Goal: Information Seeking & Learning: Learn about a topic

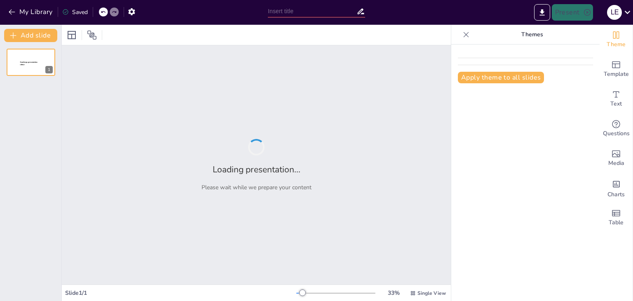
type input "PROGRAMACION ORIENTADA A OBJETOS"
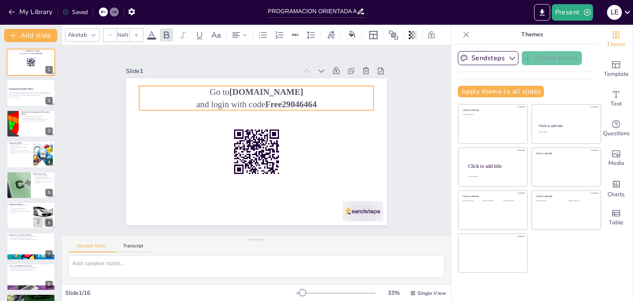
checkbox input "true"
type input "64"
click at [237, 89] on strong "[DOMAIN_NAME]" at bounding box center [264, 91] width 74 height 9
click at [262, 100] on strong "Free29046464" at bounding box center [287, 103] width 51 height 9
click at [262, 101] on strong "Free29046464" at bounding box center [287, 103] width 51 height 9
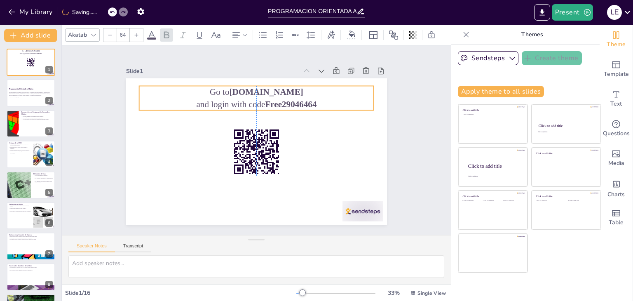
click at [265, 101] on strong "Free29046464" at bounding box center [290, 103] width 51 height 9
click at [270, 101] on strong "Free29046464" at bounding box center [290, 103] width 51 height 9
click at [270, 101] on strong "Free29046464" at bounding box center [294, 108] width 52 height 15
drag, startPoint x: 262, startPoint y: 98, endPoint x: 311, endPoint y: 98, distance: 48.6
click at [311, 101] on strong "Free29046464" at bounding box center [294, 108] width 52 height 15
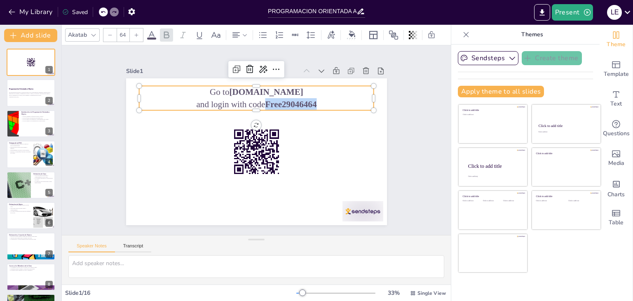
copy strong "Free29046464"
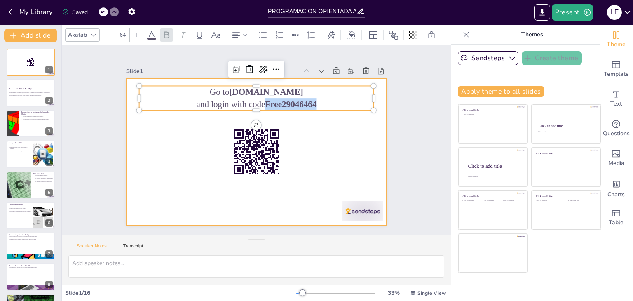
click at [320, 154] on div at bounding box center [256, 151] width 261 height 147
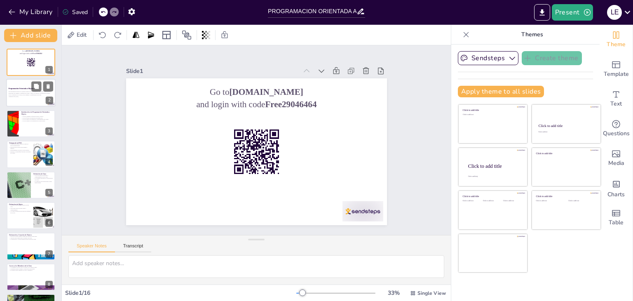
click at [23, 101] on div at bounding box center [30, 93] width 49 height 28
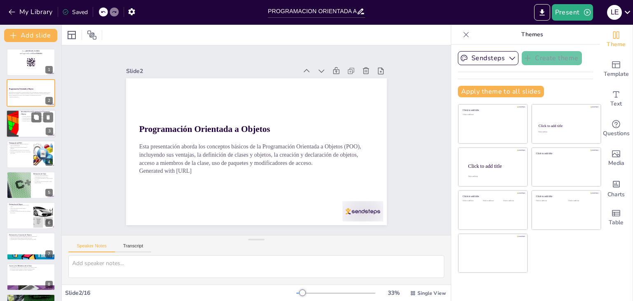
click at [21, 123] on div at bounding box center [30, 124] width 49 height 28
checkbox input "true"
type textarea "La POO se centra en objetos como unidades fundamentales, lo que permite una mej…"
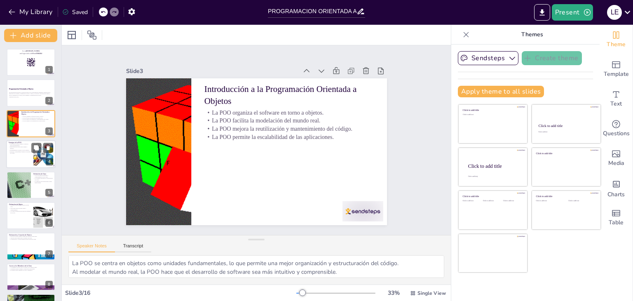
click at [23, 152] on p "Herencia y polimorfismo facilitan la extensión del código." at bounding box center [20, 152] width 22 height 3
checkbox input "true"
type textarea "La modularidad es esencial en el desarrollo de software, ya que mejora la organ…"
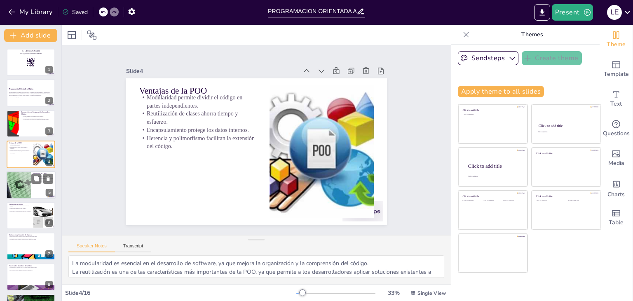
click at [18, 180] on div at bounding box center [19, 185] width 70 height 28
checkbox input "true"
type textarea "La definición de una clase es esencial para crear objetos que representen entid…"
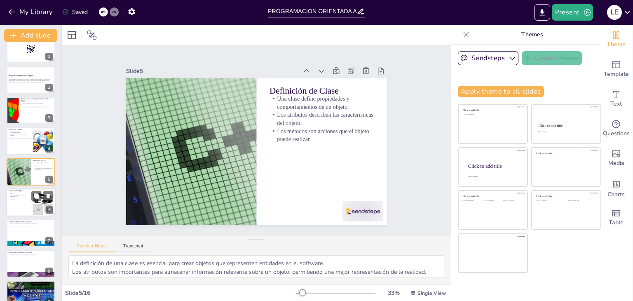
click at [19, 200] on div at bounding box center [30, 202] width 49 height 28
checkbox input "true"
type textarea "La creación de objetos a partir de clases es una de las características más imp…"
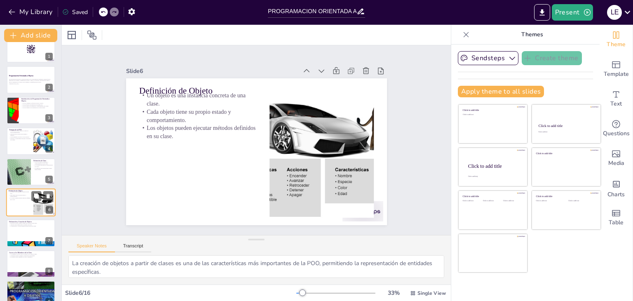
scroll to position [44, 0]
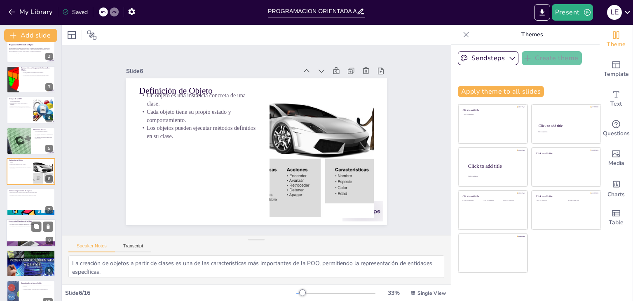
click at [21, 220] on p "Acceso a los Miembros de la Clase" at bounding box center [31, 221] width 44 height 2
checkbox input "true"
type textarea "El acceso a los miembros es crucial para la interacción y manipulación de objet…"
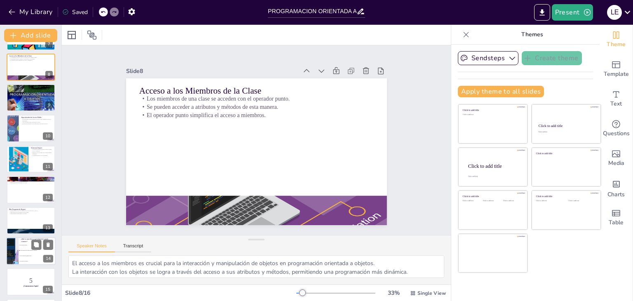
scroll to position [241, 0]
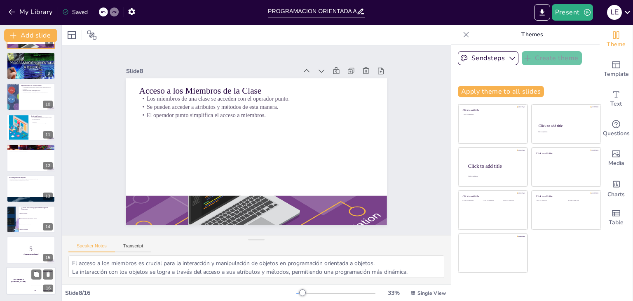
click at [19, 282] on div "The winner is Niels 🏆" at bounding box center [18, 281] width 25 height 28
checkbox input "true"
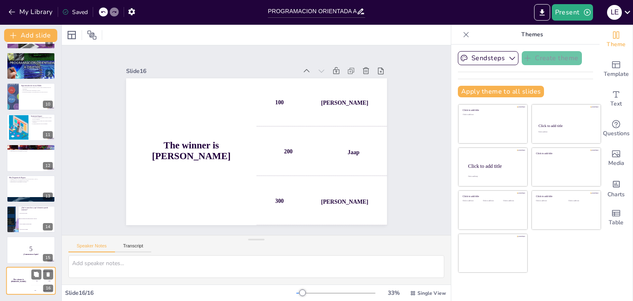
checkbox input "true"
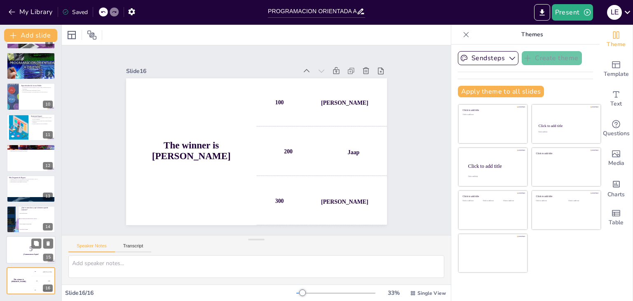
checkbox input "true"
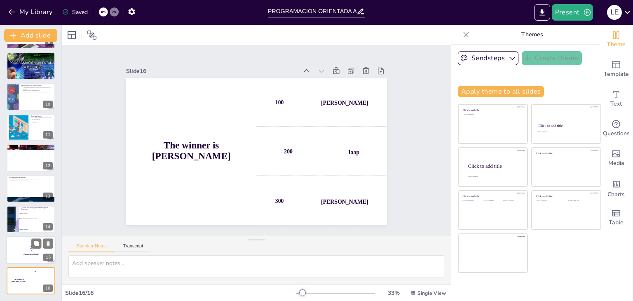
checkbox input "true"
click at [23, 246] on p "5" at bounding box center [31, 248] width 44 height 9
checkbox input "true"
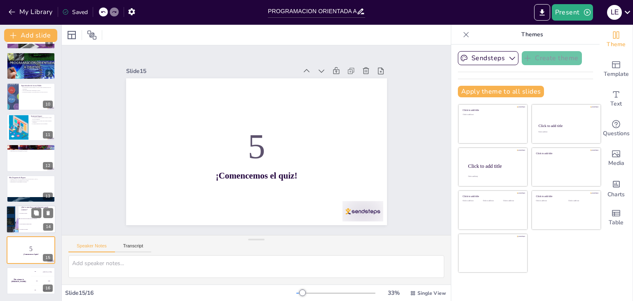
checkbox input "true"
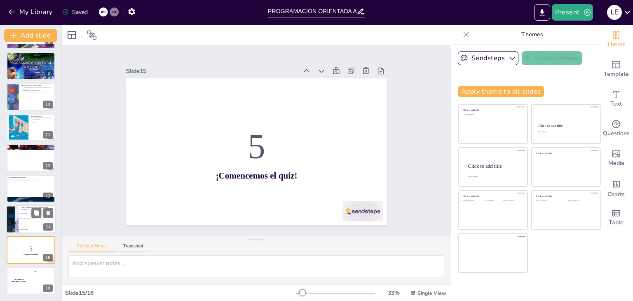
checkbox input "true"
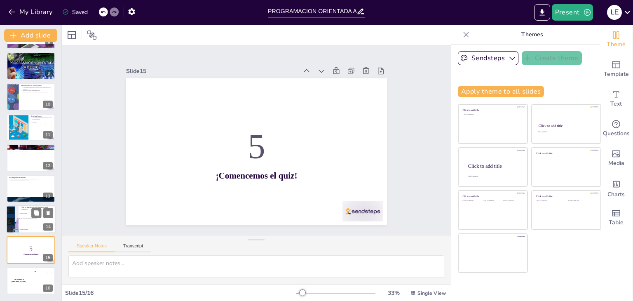
checkbox input "true"
click at [36, 220] on li "Es una plantilla que define atributos y métodos." at bounding box center [37, 218] width 37 height 5
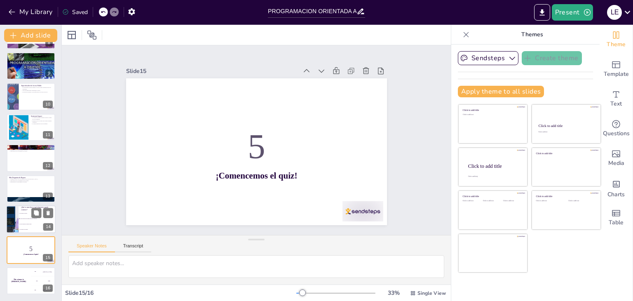
checkbox input "true"
type textarea "La respuesta correcta es la opción 2. Una clase es una plantilla que define atr…"
checkbox input "true"
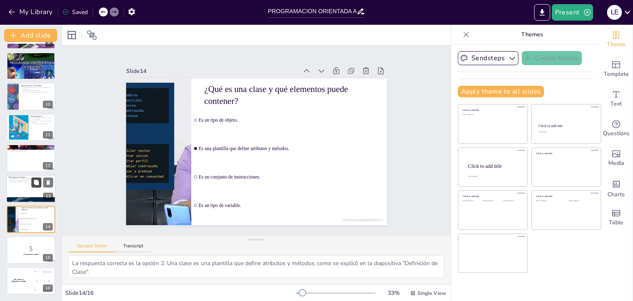
checkbox input "true"
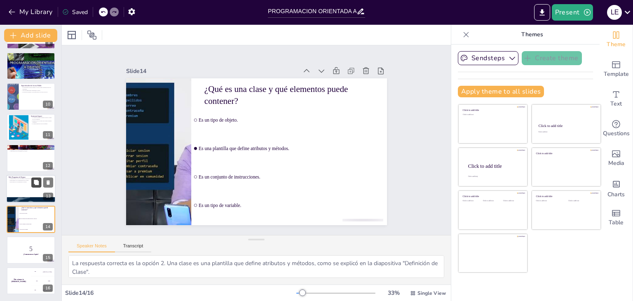
checkbox input "true"
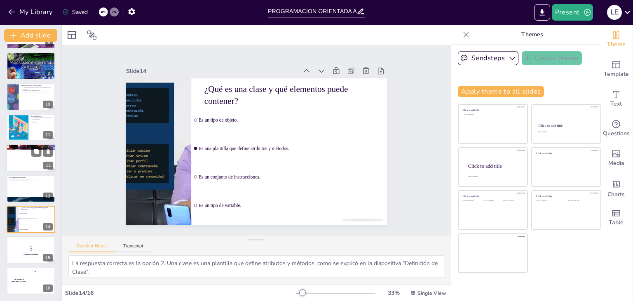
checkbox input "true"
click at [25, 157] on div at bounding box center [30, 158] width 49 height 28
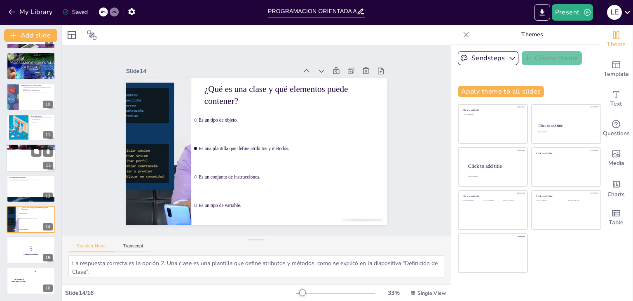
checkbox input "true"
type textarea "Reflexionar sobre la definición de clase es fundamental para comprender la POO.…"
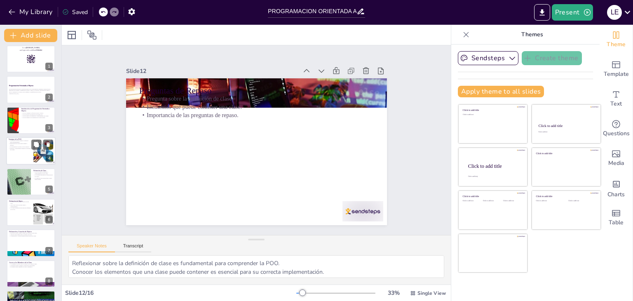
scroll to position [0, 0]
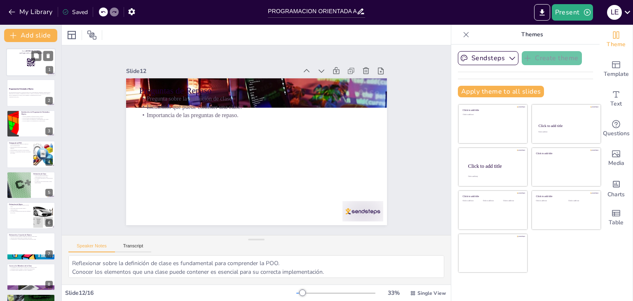
click at [33, 67] on div at bounding box center [30, 62] width 49 height 28
checkbox input "true"
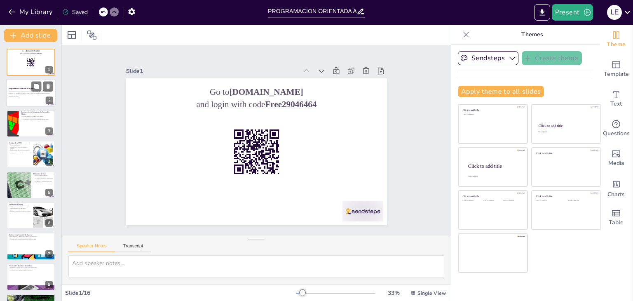
click at [26, 95] on p "Esta presentación aborda los conceptos básicos de la Programación Orientada a O…" at bounding box center [31, 93] width 44 height 5
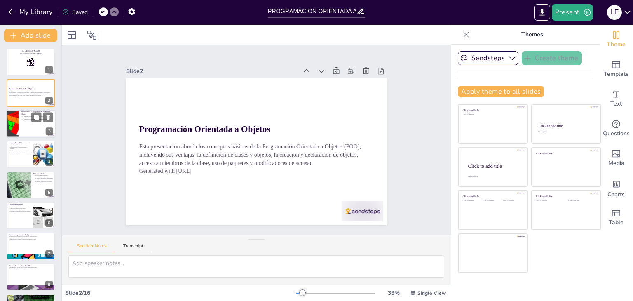
click at [23, 120] on p "La POO permite la escalabilidad de las aplicaciones." at bounding box center [37, 121] width 32 height 2
checkbox input "true"
type textarea "La POO se centra en objetos como unidades fundamentales, lo que permite una mej…"
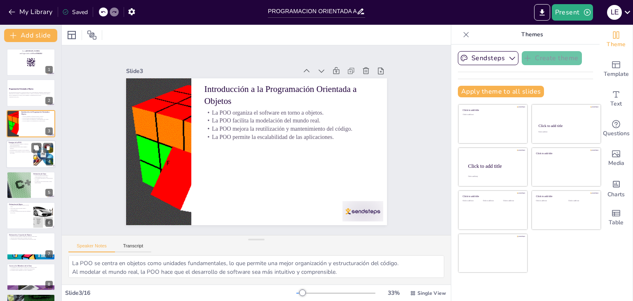
click at [20, 151] on p "Herencia y polimorfismo facilitan la extensión del código." at bounding box center [20, 152] width 22 height 3
checkbox input "true"
type textarea "La modularidad es esencial en el desarrollo de software, ya que mejora la organ…"
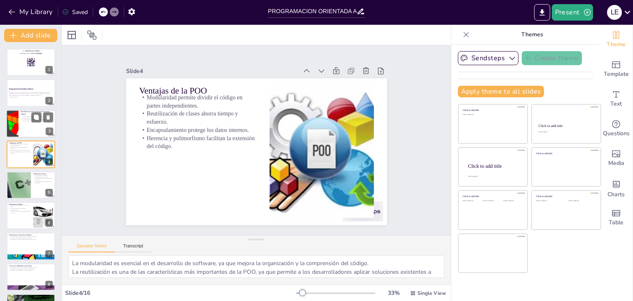
click at [17, 124] on div at bounding box center [13, 124] width 44 height 28
checkbox input "true"
type textarea "La POO se centra en objetos como unidades fundamentales, lo que permite una mej…"
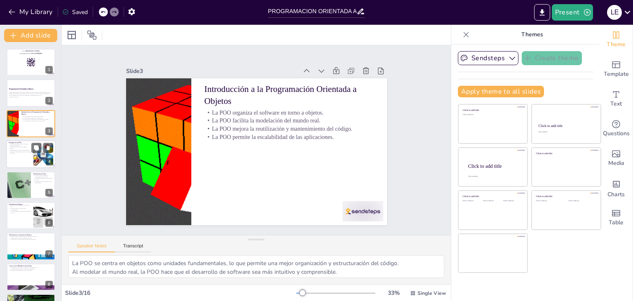
click at [15, 162] on div at bounding box center [30, 154] width 49 height 28
checkbox input "true"
type textarea "La modularidad es esencial en el desarrollo de software, ya que mejora la organ…"
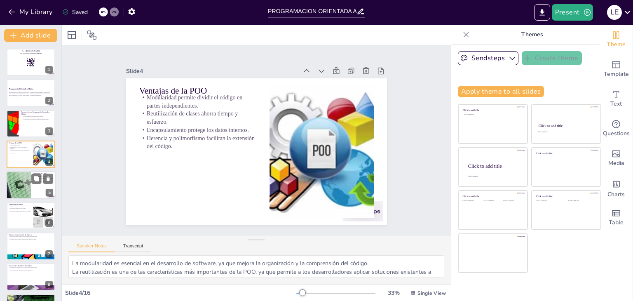
click at [18, 180] on div at bounding box center [19, 185] width 70 height 28
checkbox input "true"
type textarea "La definición de una clase es esencial para crear objetos que representen entid…"
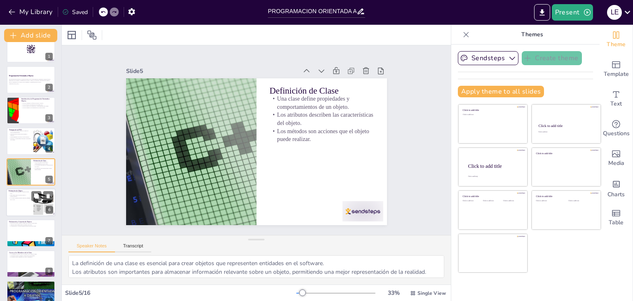
click at [22, 208] on div at bounding box center [30, 202] width 49 height 28
checkbox input "true"
type textarea "La creación de objetos a partir de clases es una de las características más imp…"
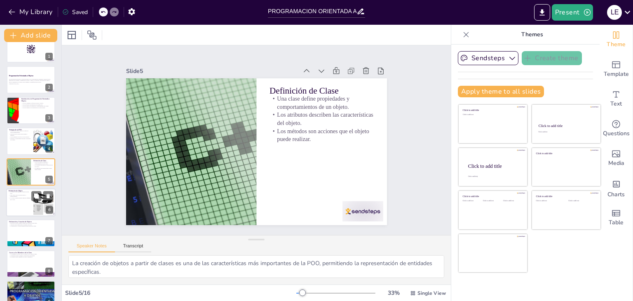
scroll to position [44, 0]
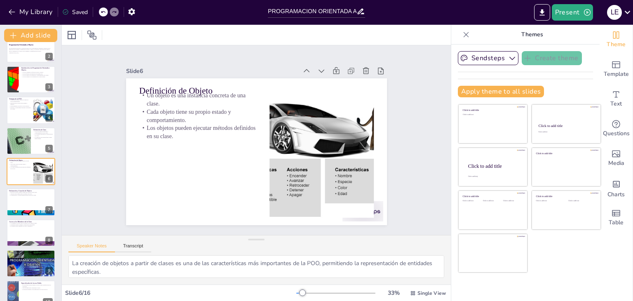
click at [22, 217] on div "Go to sendsteps.me and login with code Free29046464 1 Programación Orientada a …" at bounding box center [30, 248] width 61 height 487
click at [23, 225] on p "El operador punto simplifica el acceso a miembros." at bounding box center [31, 226] width 44 height 2
checkbox input "true"
type textarea "El acceso a los miembros es crucial para la interacción y manipulación de objet…"
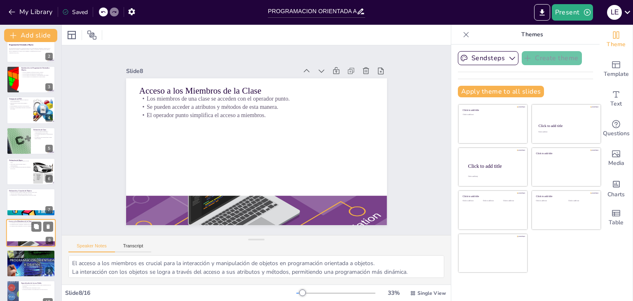
scroll to position [105, 0]
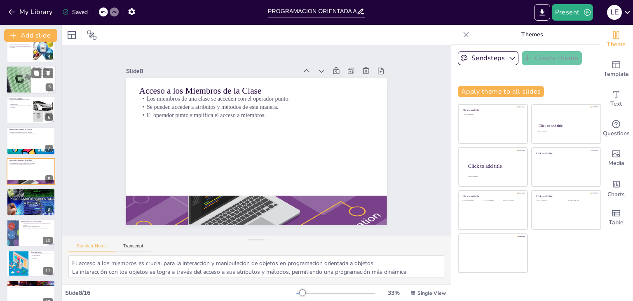
click at [30, 80] on div at bounding box center [19, 80] width 70 height 28
checkbox input "true"
type textarea "La definición de una clase es esencial para crear objetos que representen entid…"
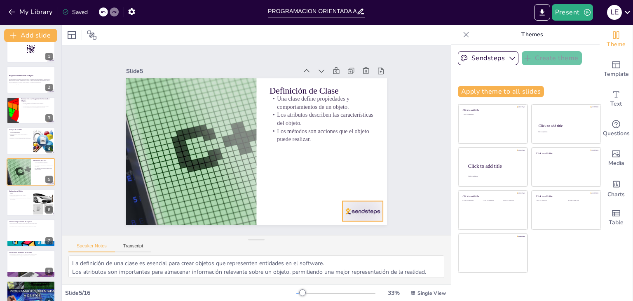
click at [361, 211] on div at bounding box center [362, 211] width 41 height 20
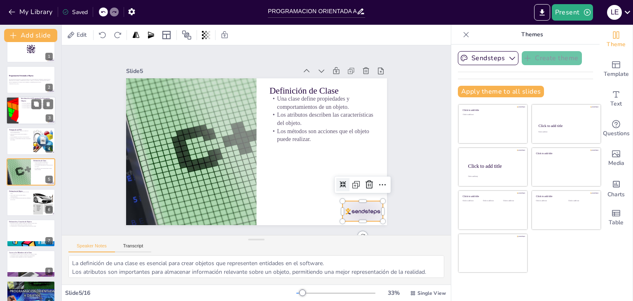
scroll to position [0, 0]
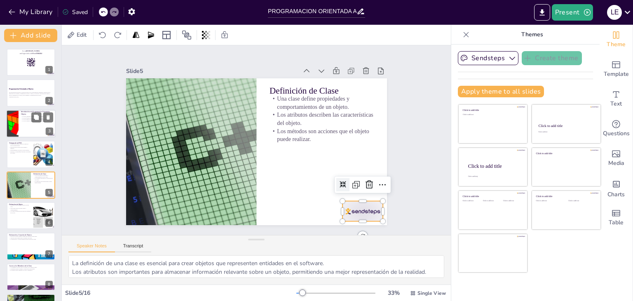
click at [20, 127] on div at bounding box center [30, 124] width 49 height 28
checkbox input "true"
type textarea "La POO se centra en objetos como unidades fundamentales, lo que permite una mej…"
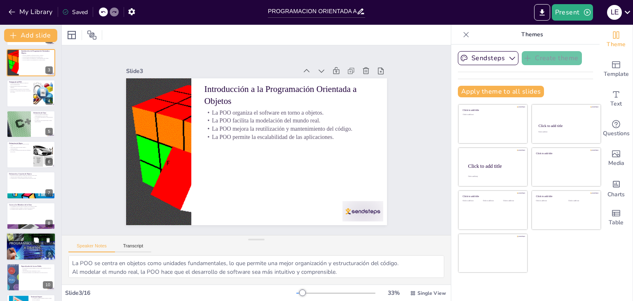
scroll to position [82, 0]
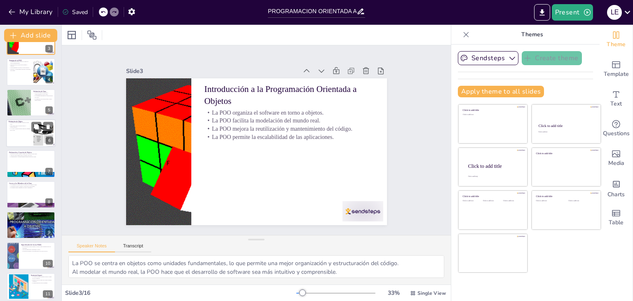
click at [19, 137] on div at bounding box center [30, 133] width 49 height 28
checkbox input "true"
type textarea "La creación de objetos a partir de clases es una de las características más imp…"
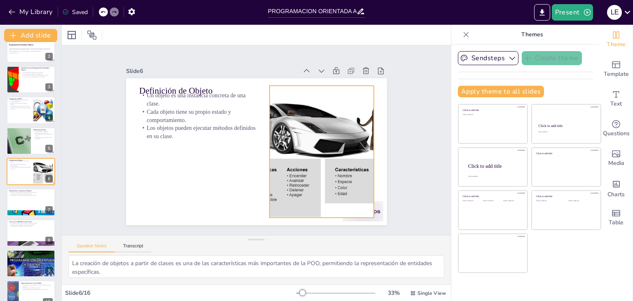
click at [286, 173] on div at bounding box center [321, 152] width 198 height 132
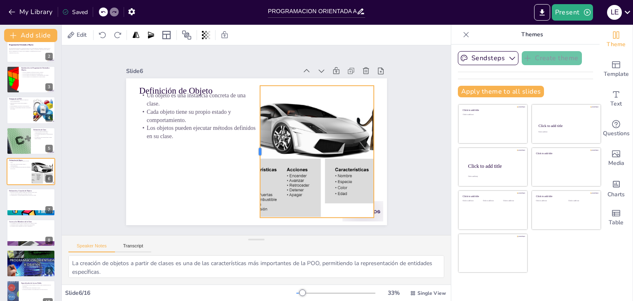
drag, startPoint x: 263, startPoint y: 151, endPoint x: 253, endPoint y: 143, distance: 12.0
click at [253, 143] on div at bounding box center [256, 152] width 7 height 132
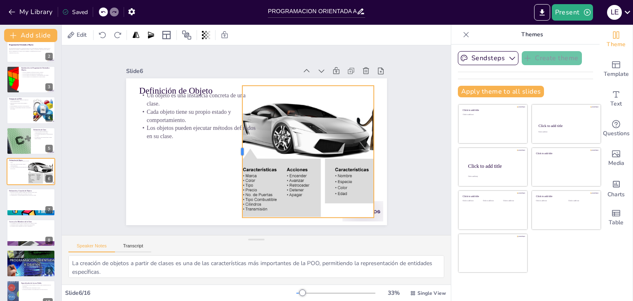
drag, startPoint x: 252, startPoint y: 150, endPoint x: 234, endPoint y: 144, distance: 18.6
click at [236, 144] on div at bounding box center [239, 152] width 7 height 132
click at [375, 212] on div at bounding box center [362, 211] width 41 height 20
click at [303, 96] on div at bounding box center [320, 158] width 211 height 152
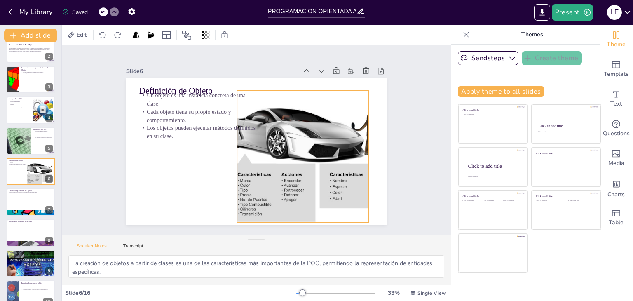
drag, startPoint x: 302, startPoint y: 82, endPoint x: 296, endPoint y: 87, distance: 7.3
click at [296, 91] on div at bounding box center [316, 157] width 198 height 132
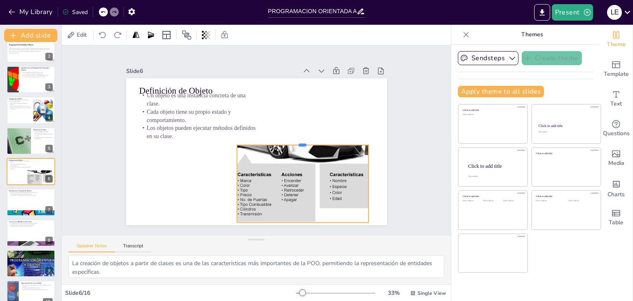
drag, startPoint x: 296, startPoint y: 86, endPoint x: 290, endPoint y: 140, distance: 54.4
click at [290, 140] on div at bounding box center [302, 141] width 131 height 7
click at [281, 140] on div at bounding box center [265, 186] width 34 height 130
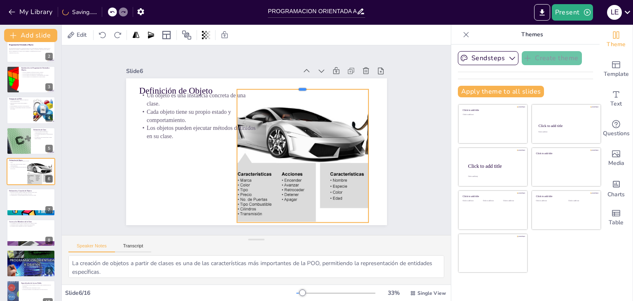
drag, startPoint x: 294, startPoint y: 140, endPoint x: 299, endPoint y: 85, distance: 55.8
click at [299, 85] on div at bounding box center [302, 86] width 131 height 7
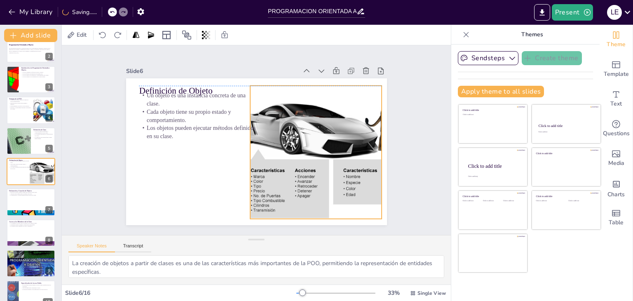
drag, startPoint x: 300, startPoint y: 142, endPoint x: 314, endPoint y: 140, distance: 13.3
click at [314, 140] on div at bounding box center [329, 152] width 199 height 133
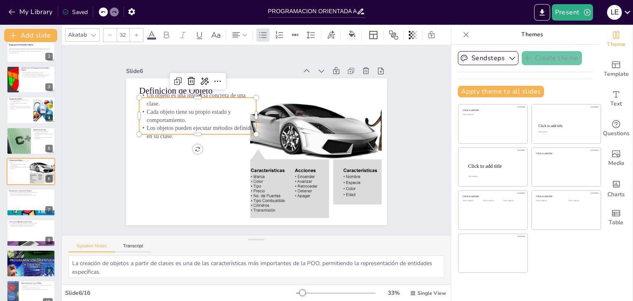
click at [226, 116] on p "Cada objeto tiene su propio estado y comportamiento." at bounding box center [200, 110] width 118 height 28
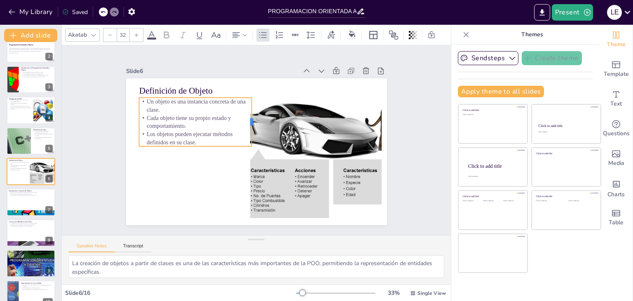
drag, startPoint x: 250, startPoint y: 115, endPoint x: 234, endPoint y: 115, distance: 16.5
click at [252, 115] on div at bounding box center [255, 122] width 7 height 49
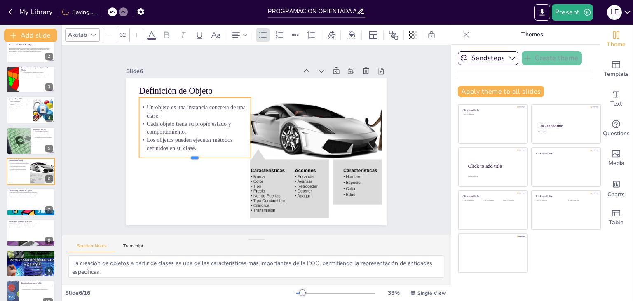
drag, startPoint x: 189, startPoint y: 143, endPoint x: 188, endPoint y: 154, distance: 11.6
click at [188, 158] on div at bounding box center [195, 161] width 112 height 7
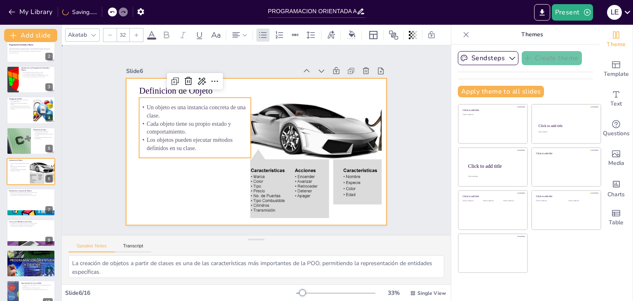
click at [182, 178] on div at bounding box center [255, 151] width 275 height 173
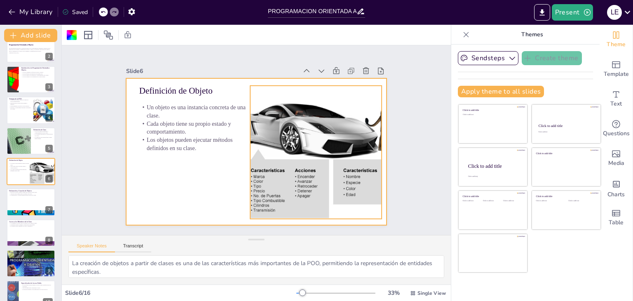
click at [321, 166] on div at bounding box center [329, 152] width 199 height 133
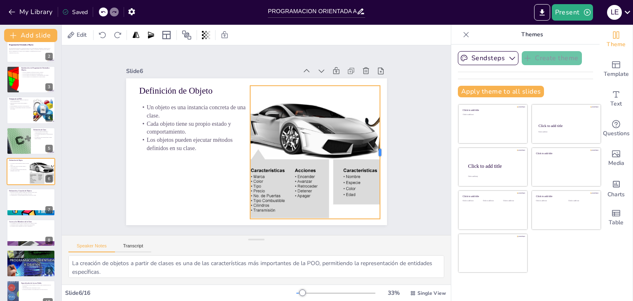
click at [380, 150] on div at bounding box center [383, 152] width 7 height 133
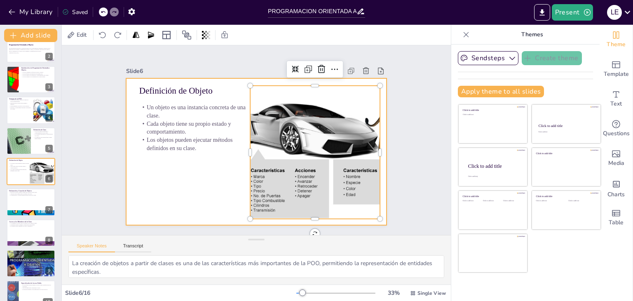
click at [206, 187] on div at bounding box center [256, 151] width 261 height 147
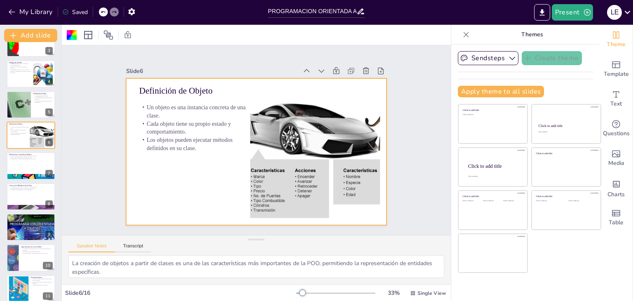
scroll to position [85, 0]
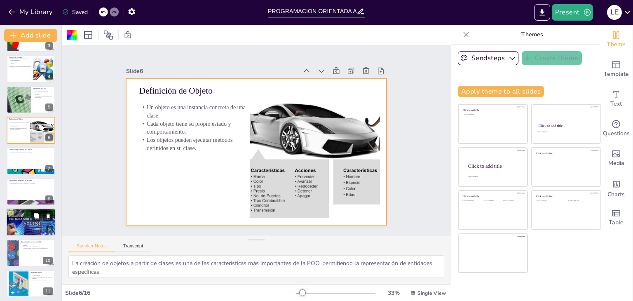
click at [26, 225] on div at bounding box center [30, 222] width 49 height 37
checkbox input "true"
type textarea "La organización de clases en paquetes es esencial para el desarrollo de softwar…"
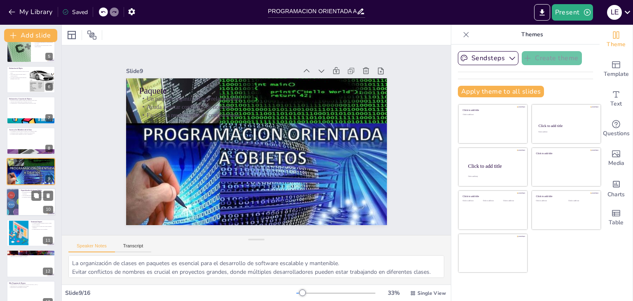
click at [16, 204] on div at bounding box center [12, 202] width 39 height 28
checkbox input "true"
type textarea "El acceso público es fundamental para la interacción entre diferentes component…"
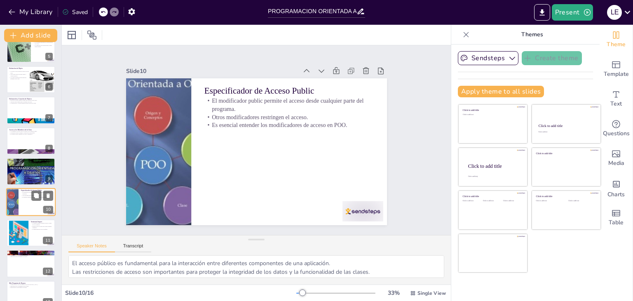
scroll to position [166, 0]
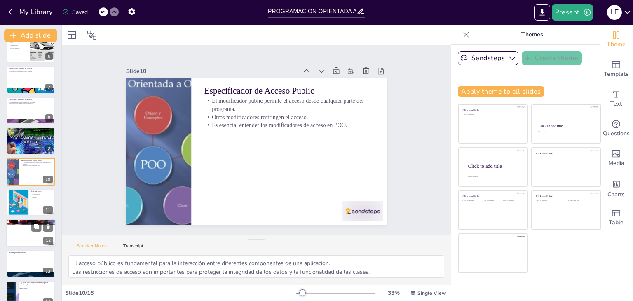
click at [24, 236] on div at bounding box center [30, 233] width 49 height 28
checkbox input "true"
type textarea "Reflexionar sobre la definición de clase es fundamental para comprender la POO.…"
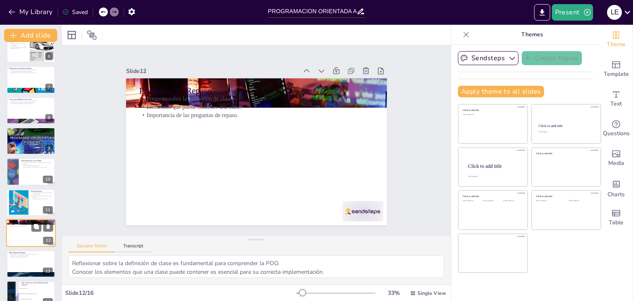
scroll to position [228, 0]
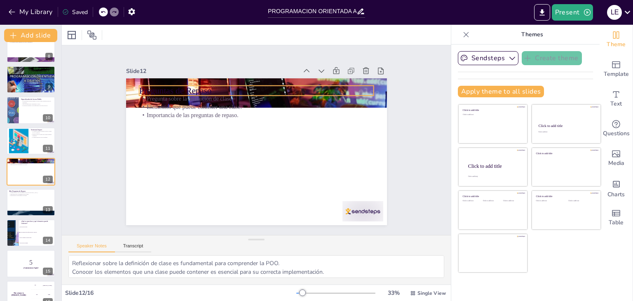
click at [203, 85] on p "Preguntas de Repaso" at bounding box center [256, 90] width 235 height 12
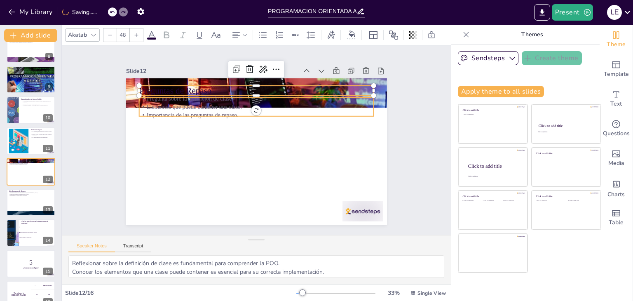
checkbox input "true"
type input "32"
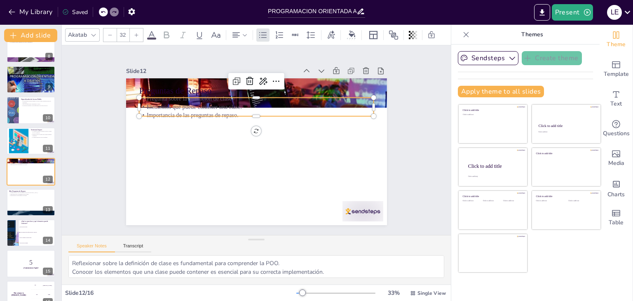
click at [200, 103] on p "Elementos que puede contener una clase." at bounding box center [256, 107] width 235 height 8
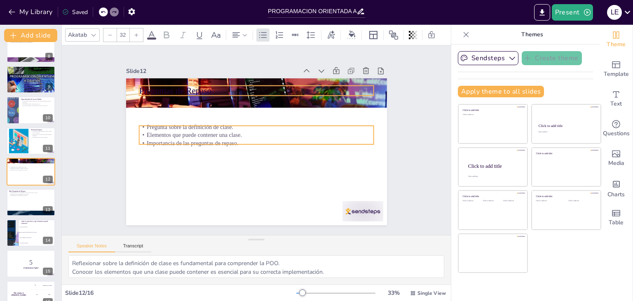
checkbox input "true"
type input "--"
checkbox input "true"
type input "48"
click at [265, 82] on div "Preguntas de Repaso Pregunta sobre la definición de clase. Elementos que puede …" at bounding box center [256, 151] width 261 height 147
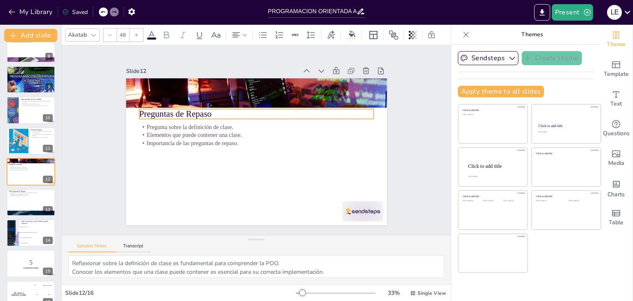
click at [27, 187] on div "Go to sendsteps.me and login with code Free29046464 1 Programación Orientada a …" at bounding box center [30, 64] width 61 height 487
click at [27, 196] on div at bounding box center [30, 202] width 49 height 28
checkbox input "true"
type textarea "Comprender el uso de paquetes es esencial para una buena organización en Java. …"
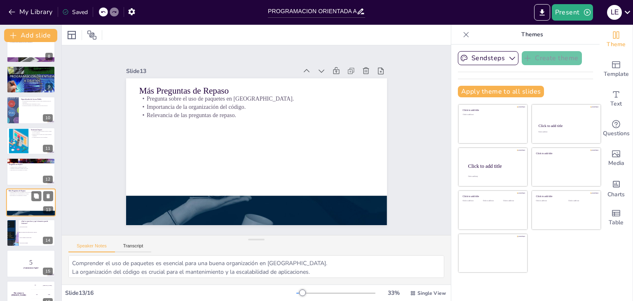
scroll to position [241, 0]
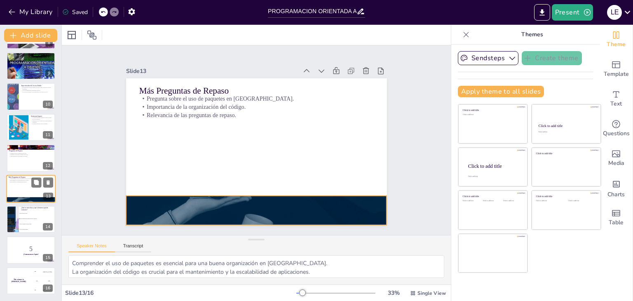
checkbox input "true"
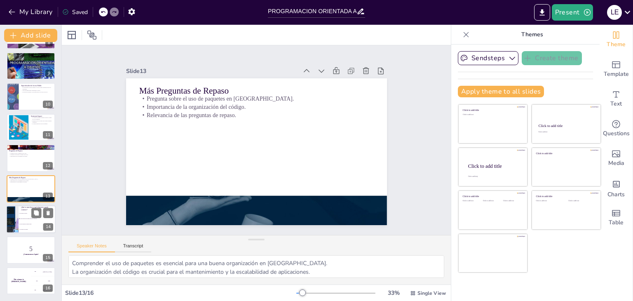
checkbox input "true"
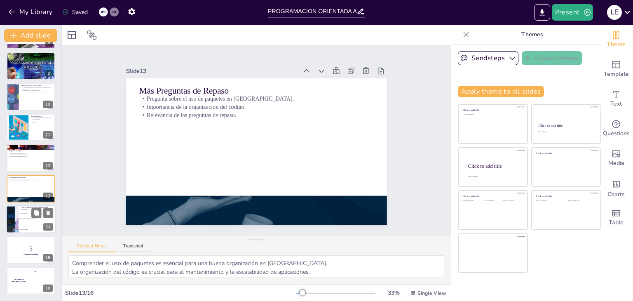
checkbox input "true"
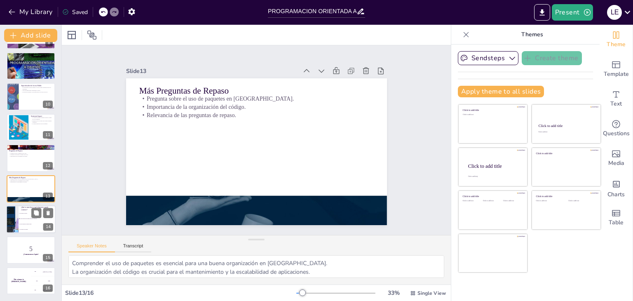
checkbox input "true"
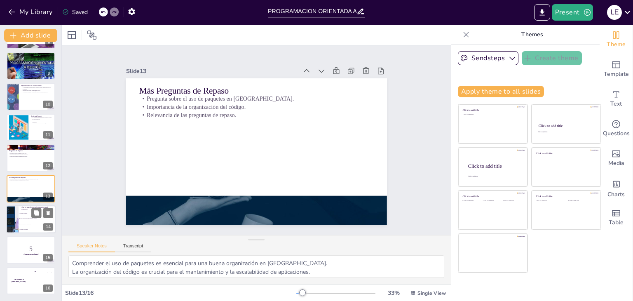
checkbox input "true"
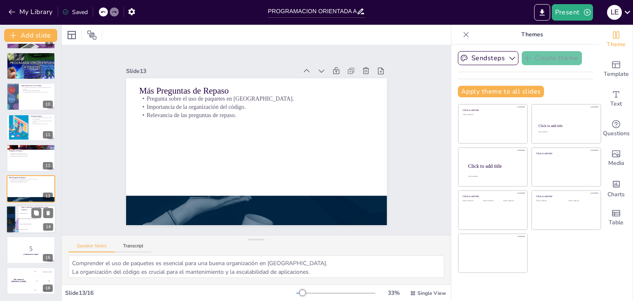
checkbox input "true"
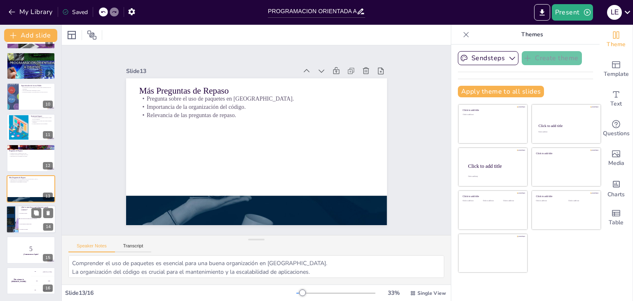
checkbox input "true"
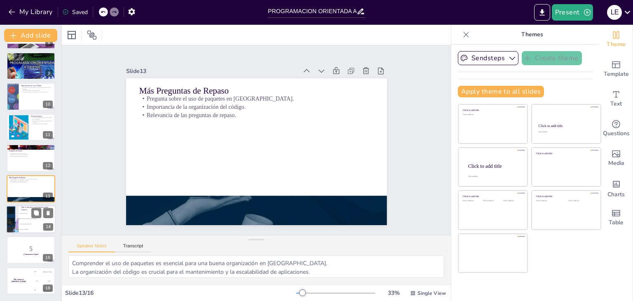
checkbox input "true"
click at [21, 224] on li "Es un conjunto de instrucciones." at bounding box center [37, 223] width 37 height 5
checkbox input "true"
type textarea "La respuesta correcta es la opción 2. Una clase es una plantilla que define atr…"
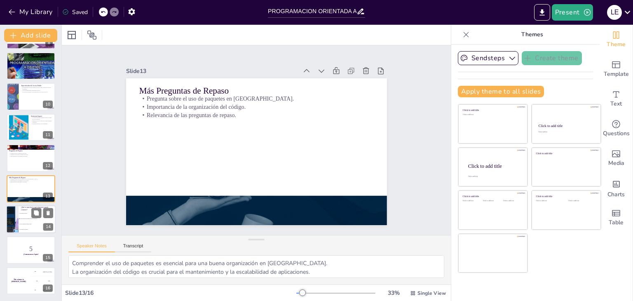
checkbox input "true"
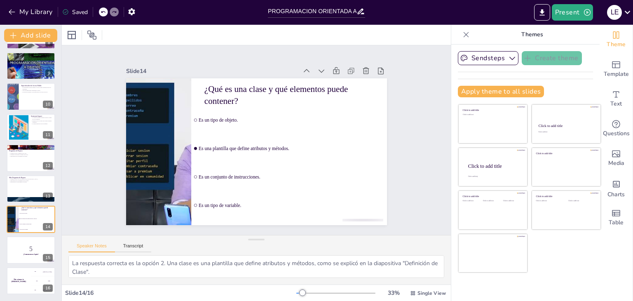
checkbox input "true"
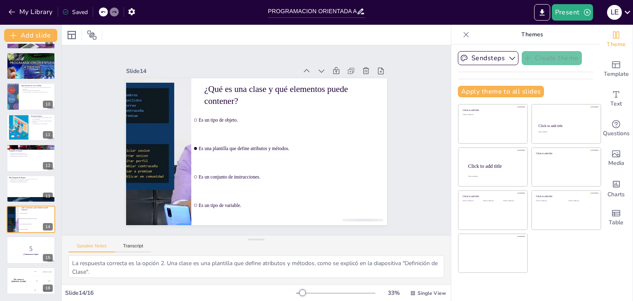
checkbox input "true"
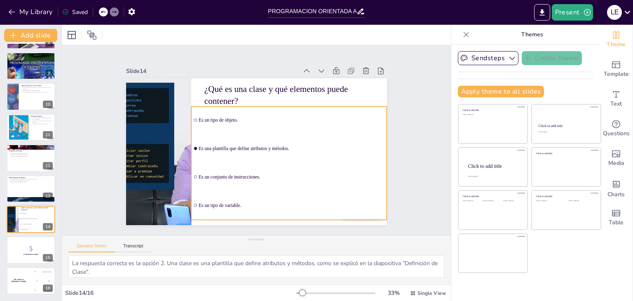
checkbox input "true"
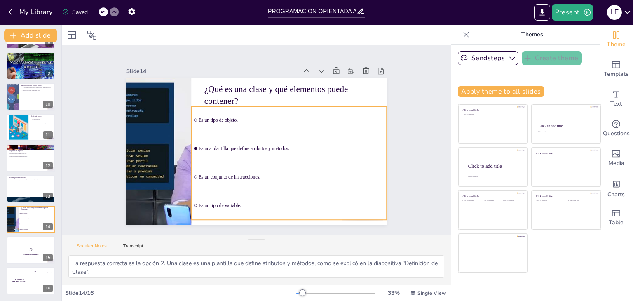
checkbox input "true"
click at [232, 92] on div "¿Qué es una clase y qué elementos puede contener? Es un tipo de objeto. Es una …" at bounding box center [262, 78] width 259 height 27
checkbox input "true"
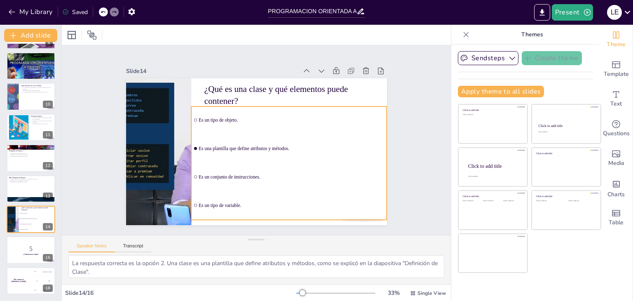
checkbox input "true"
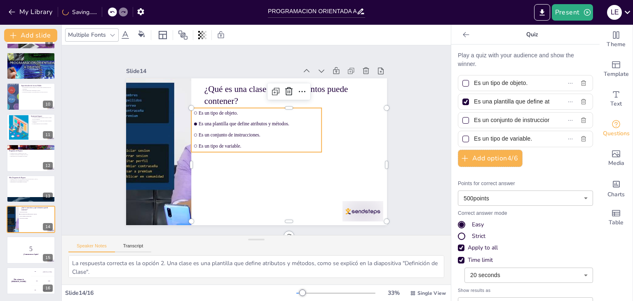
checkbox input "true"
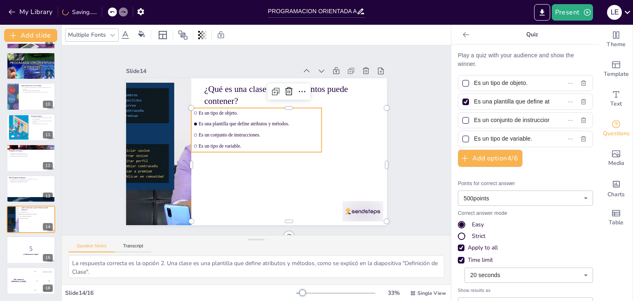
checkbox input "true"
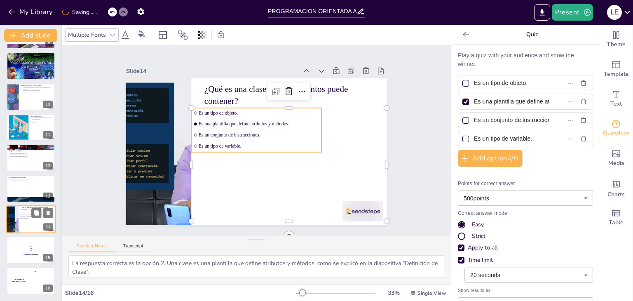
checkbox input "true"
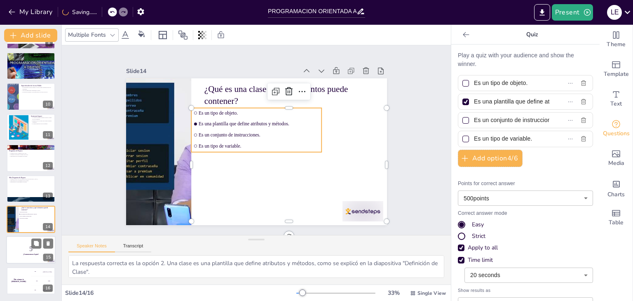
checkbox input "true"
click at [19, 249] on p "5" at bounding box center [31, 248] width 44 height 9
checkbox input "true"
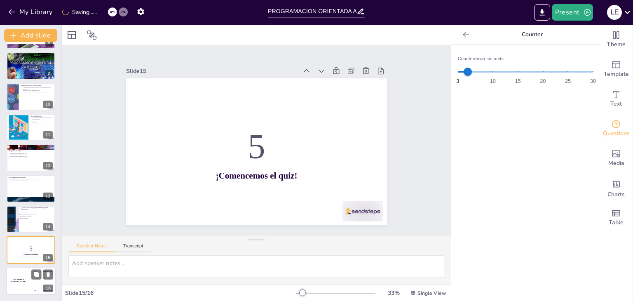
click at [23, 274] on div "The winner is Niels 🏆" at bounding box center [18, 281] width 25 height 28
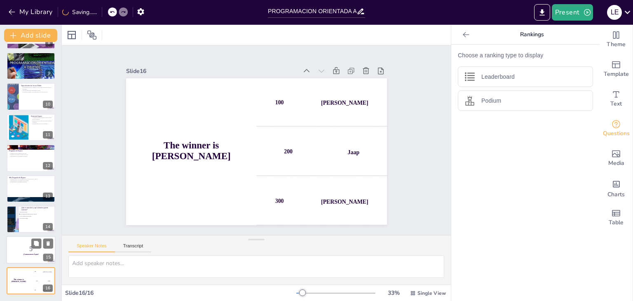
click at [23, 250] on p "5" at bounding box center [31, 248] width 44 height 9
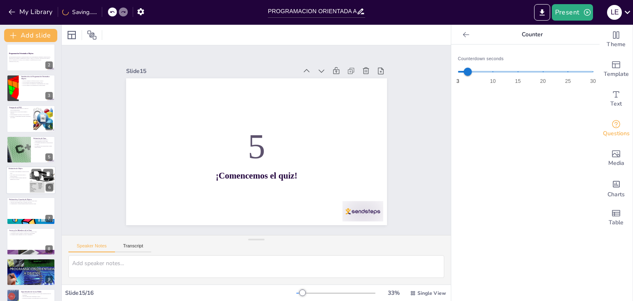
scroll to position [0, 0]
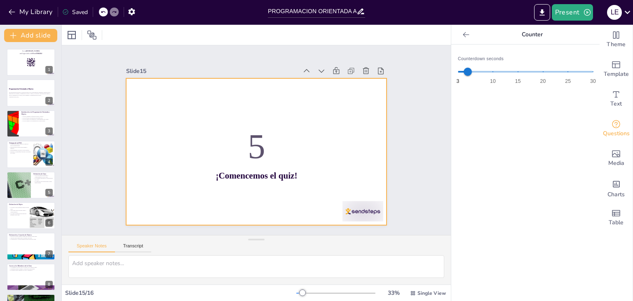
checkbox input "true"
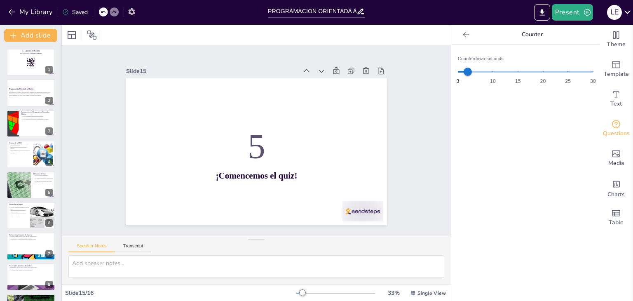
click at [136, 9] on button "button" at bounding box center [131, 11] width 15 height 15
click at [132, 12] on icon "button" at bounding box center [131, 11] width 9 height 9
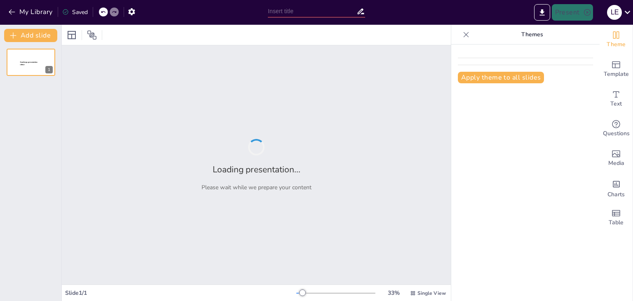
type input "PROGRAMACION ORIENTADA A OBJETOS"
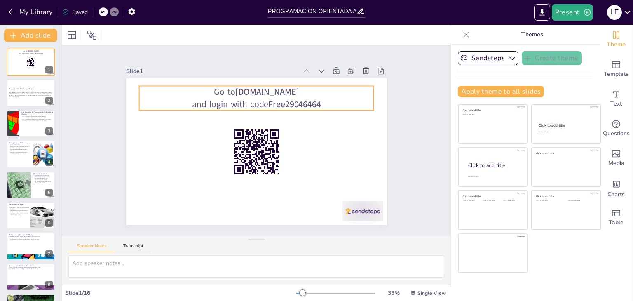
checkbox input "true"
